Goal: Information Seeking & Learning: Find specific page/section

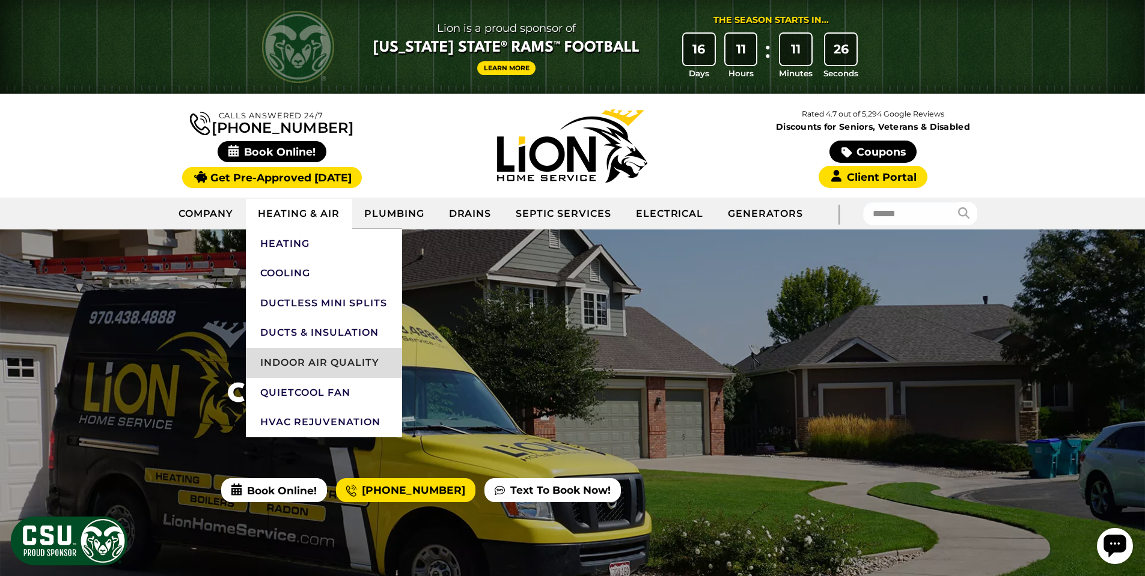
click at [332, 361] on link "Indoor Air Quality" at bounding box center [324, 363] width 156 height 30
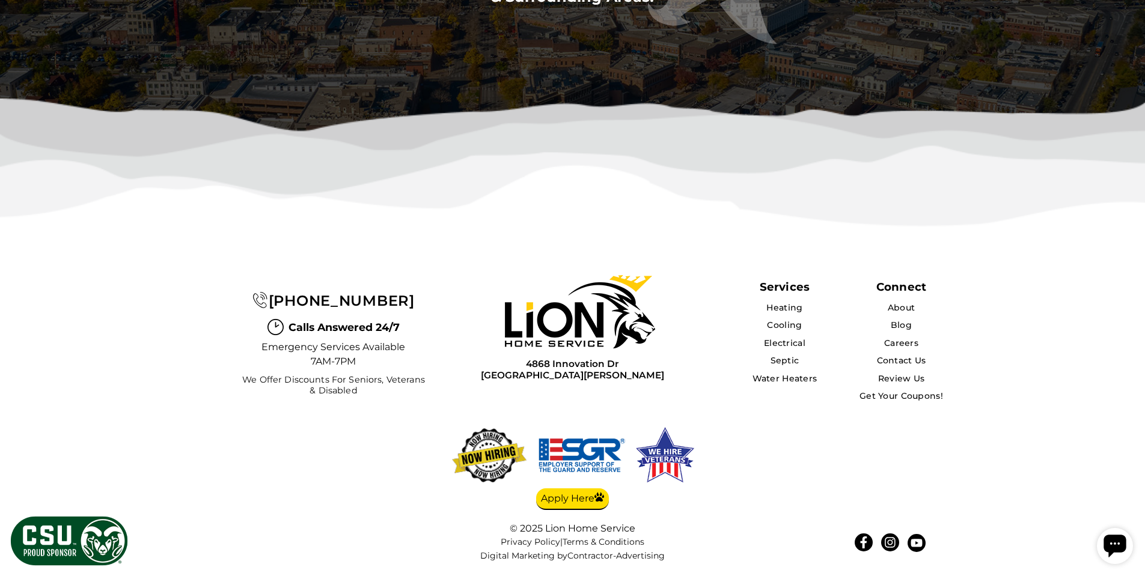
scroll to position [5283, 0]
click at [777, 321] on link "Cooling" at bounding box center [784, 325] width 35 height 11
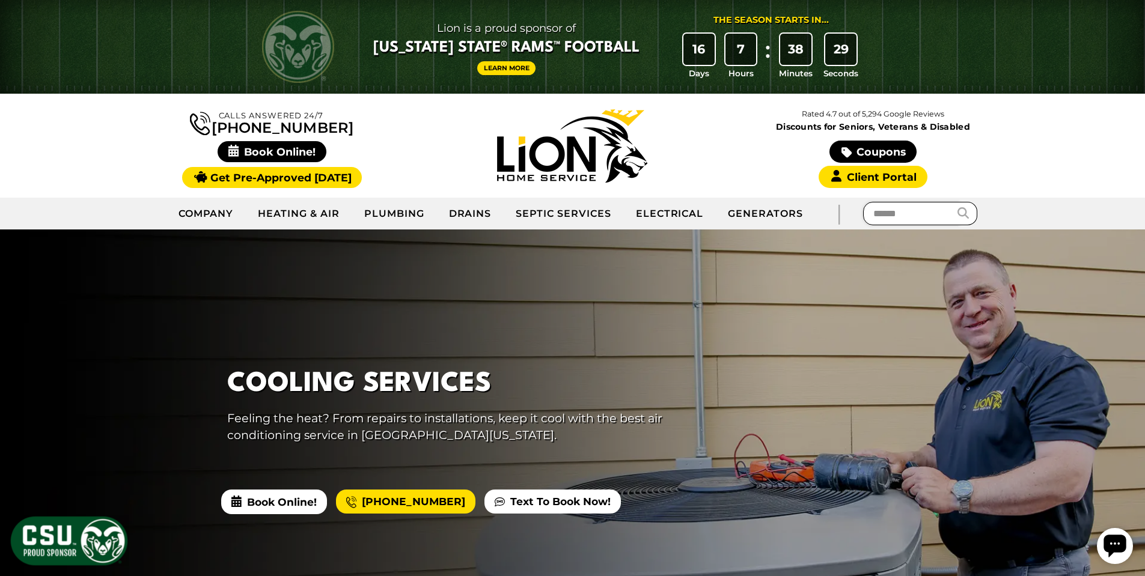
click at [919, 212] on input "text" at bounding box center [911, 213] width 96 height 23
type input "*******"
click at [957, 202] on button "submit" at bounding box center [967, 213] width 20 height 23
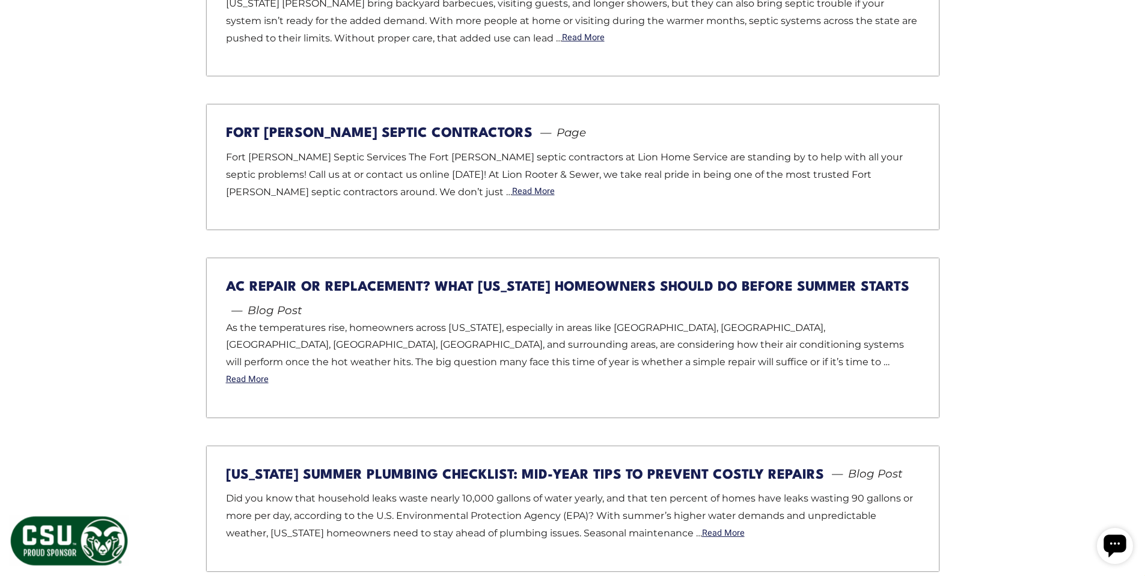
scroll to position [1562, 0]
